Goal: Transaction & Acquisition: Obtain resource

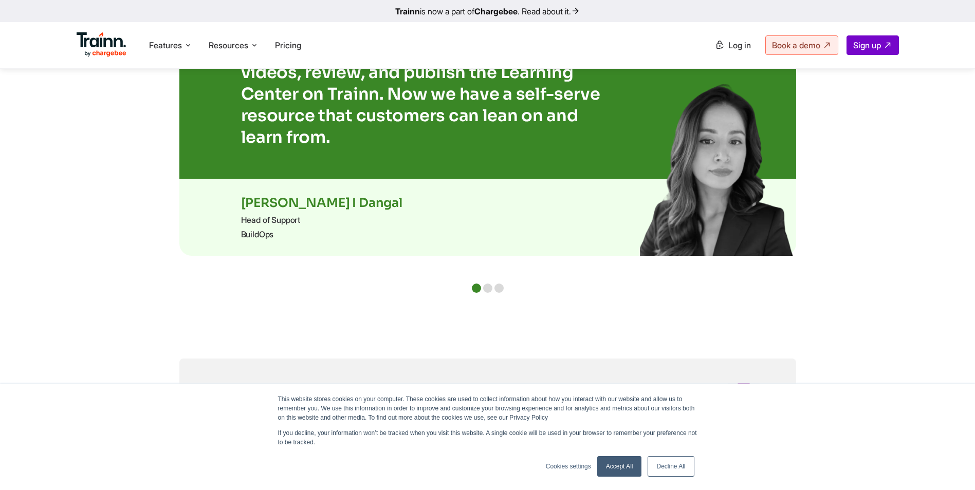
scroll to position [2159, 0]
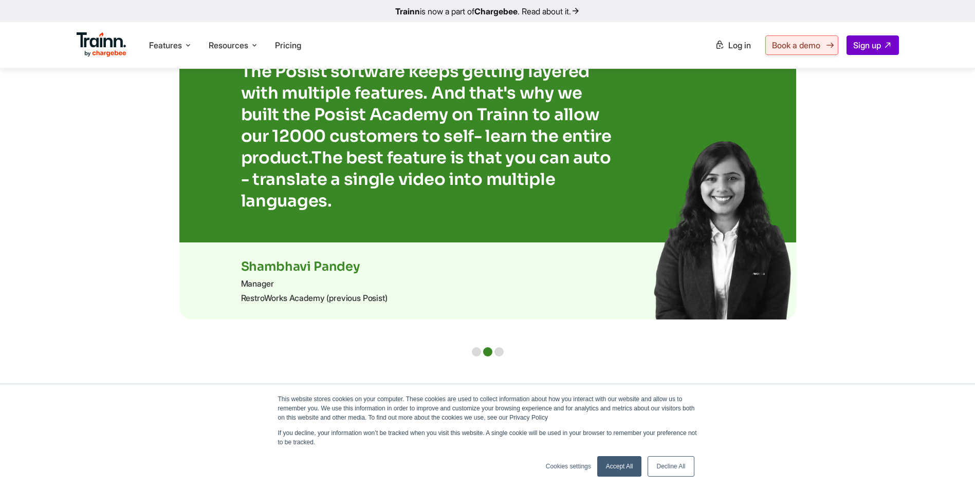
click at [799, 46] on span "Book a demo" at bounding box center [796, 45] width 48 height 10
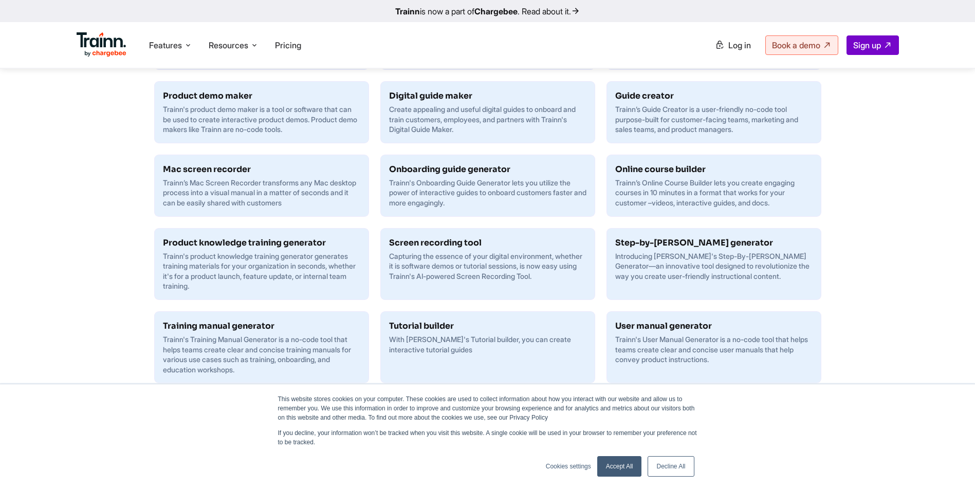
scroll to position [463, 0]
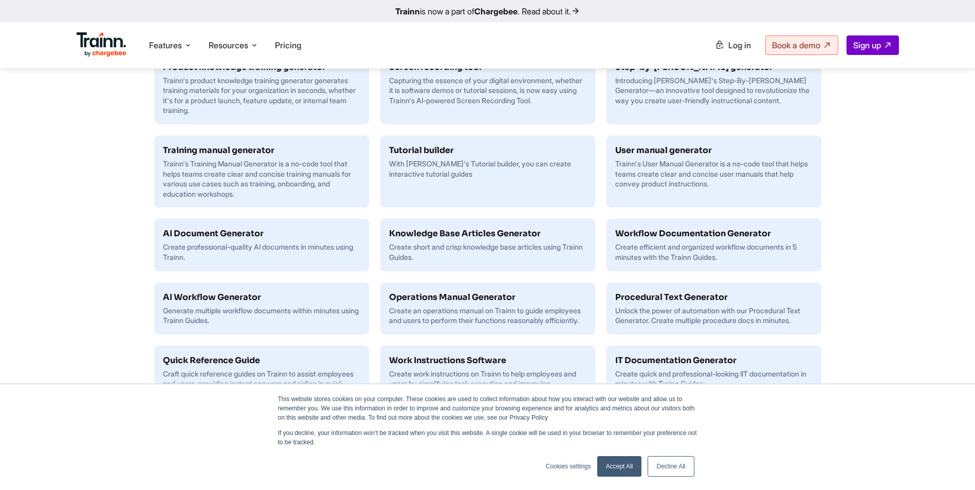
click at [280, 234] on h6 "AI Document Generator" at bounding box center [261, 234] width 197 height 12
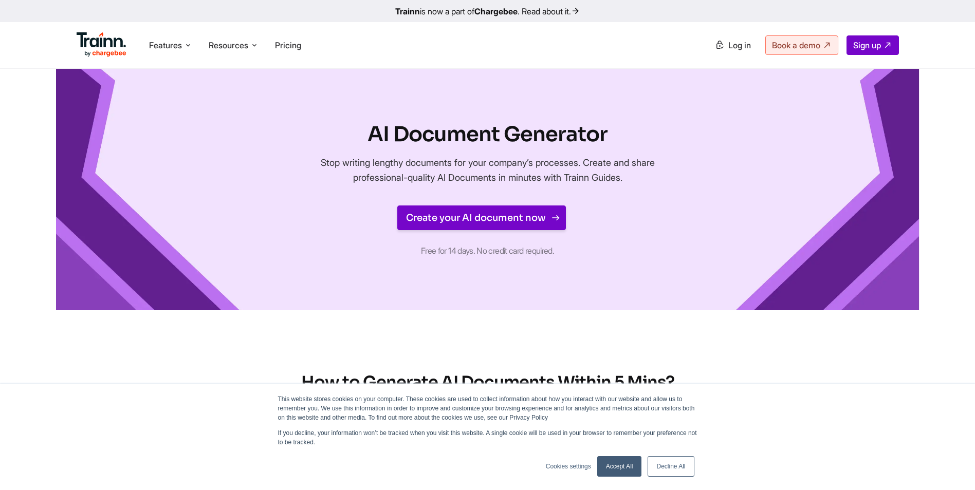
click at [432, 222] on link "Create your AI document now" at bounding box center [481, 218] width 169 height 25
